Goal: Transaction & Acquisition: Download file/media

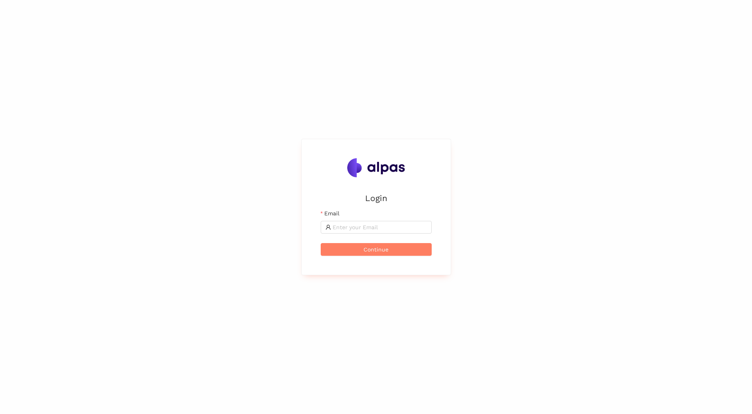
click at [379, 231] on input "Email" at bounding box center [380, 227] width 94 height 9
click at [378, 228] on input "Email" at bounding box center [380, 227] width 94 height 9
type input "[PERSON_NAME][EMAIL_ADDRESS][DOMAIN_NAME]"
click at [370, 250] on span "Continue" at bounding box center [376, 249] width 25 height 9
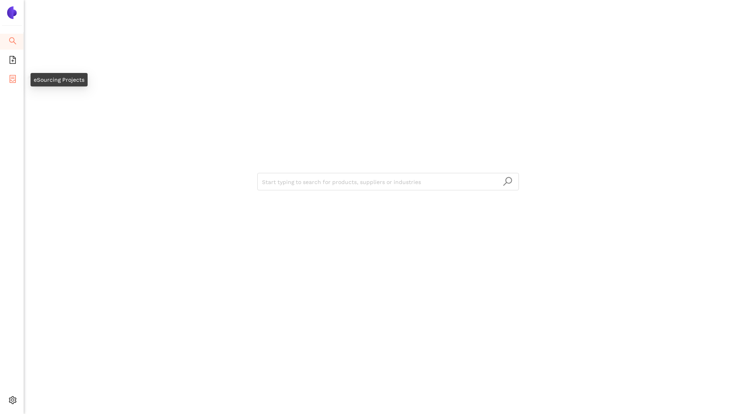
click at [9, 78] on icon "container" at bounding box center [13, 79] width 8 height 8
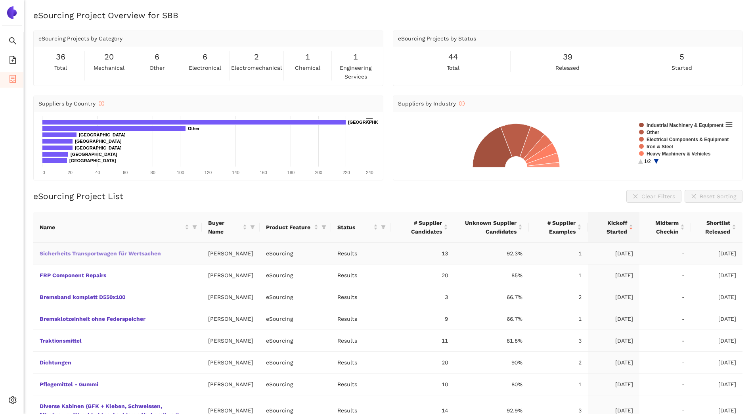
click at [0, 0] on link "Sicherheits Transportwagen für Wertsachen" at bounding box center [0, 0] width 0 height 0
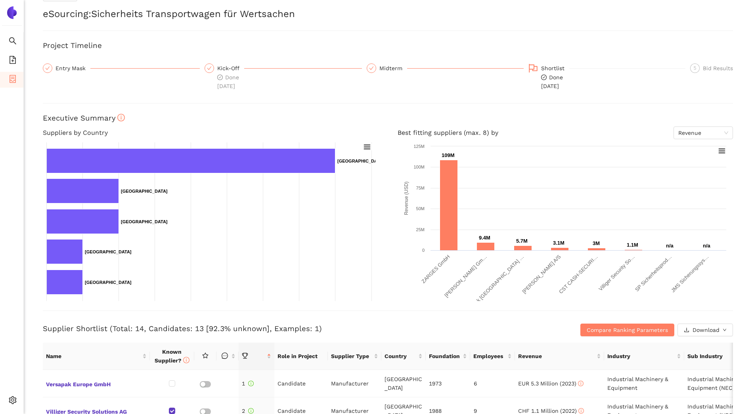
scroll to position [40, 0]
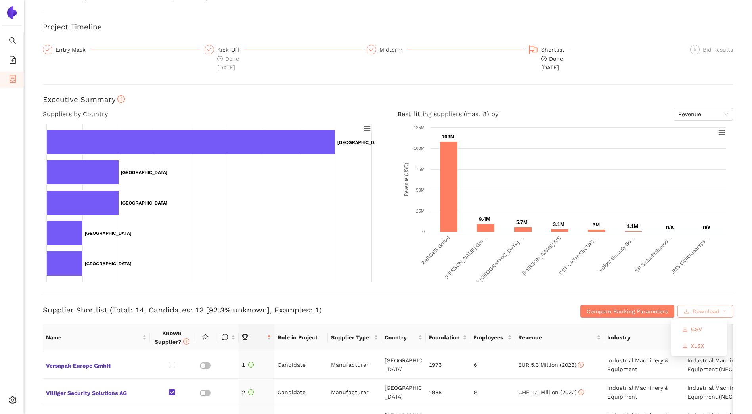
click at [723, 315] on button "Download" at bounding box center [704, 311] width 55 height 13
click at [704, 348] on span "XLSX" at bounding box center [697, 345] width 13 height 9
